Goal: Information Seeking & Learning: Understand process/instructions

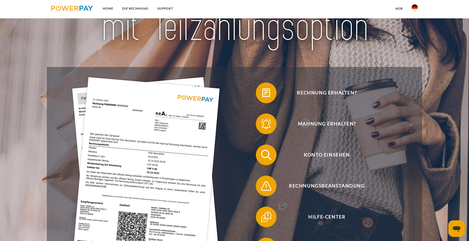
scroll to position [78, 0]
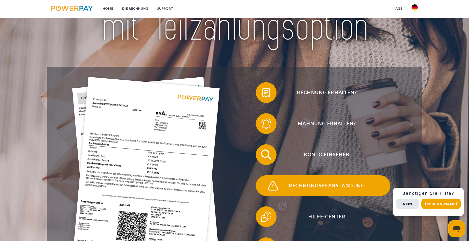
click at [306, 187] on span "Rechnungsbeanstandung" at bounding box center [327, 186] width 127 height 21
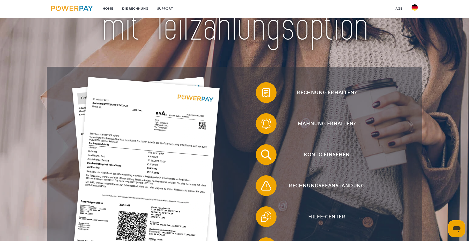
click at [168, 8] on link "SUPPORT" at bounding box center [165, 8] width 25 height 9
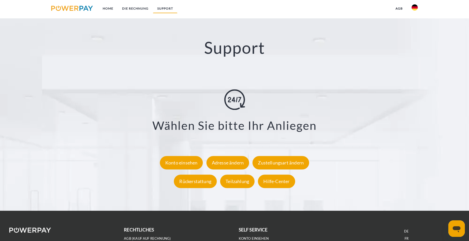
scroll to position [961, 0]
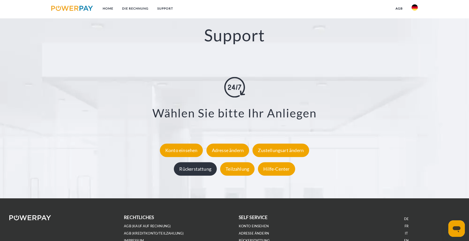
click at [198, 170] on div "Rückerstattung" at bounding box center [195, 168] width 43 height 13
click at [197, 168] on div "Rückerstattung" at bounding box center [195, 168] width 43 height 13
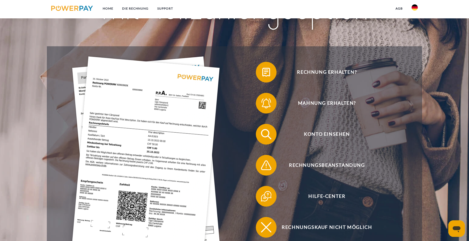
scroll to position [158, 0]
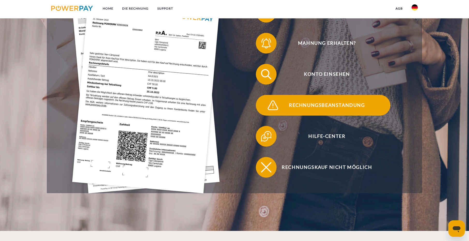
click at [329, 106] on span "Rechnungsbeanstandung" at bounding box center [327, 105] width 127 height 21
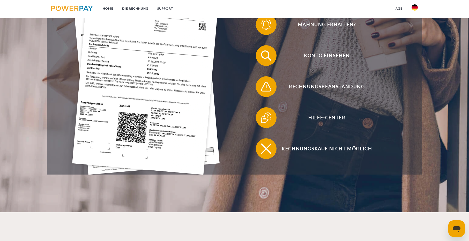
scroll to position [184, 0]
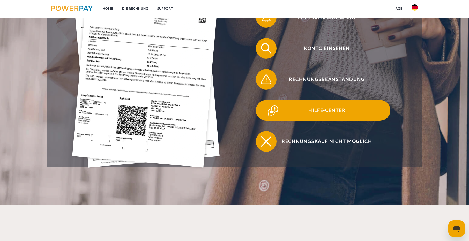
click at [324, 109] on span "Hilfe-Center" at bounding box center [327, 110] width 127 height 21
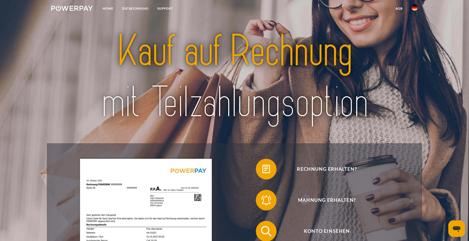
scroll to position [0, 0]
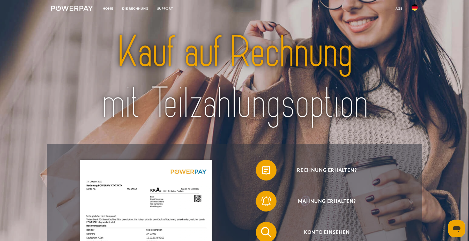
click at [165, 7] on link "SUPPORT" at bounding box center [165, 8] width 25 height 9
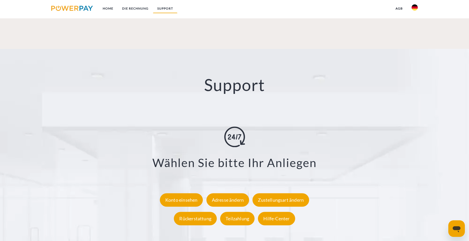
scroll to position [961, 0]
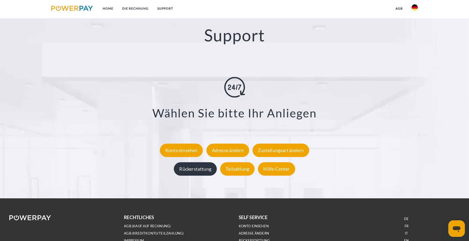
click at [193, 169] on div "Rückerstattung" at bounding box center [195, 168] width 43 height 13
click at [197, 169] on div "Rückerstattung" at bounding box center [195, 168] width 43 height 13
click at [204, 170] on div "Rückerstattung" at bounding box center [195, 168] width 43 height 13
